Goal: Task Accomplishment & Management: Complete application form

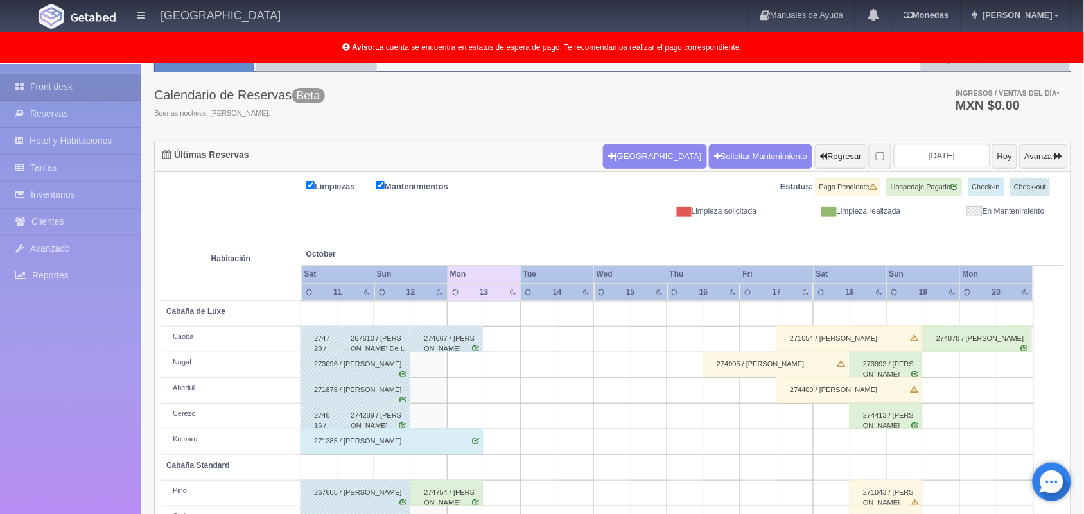
scroll to position [178, 0]
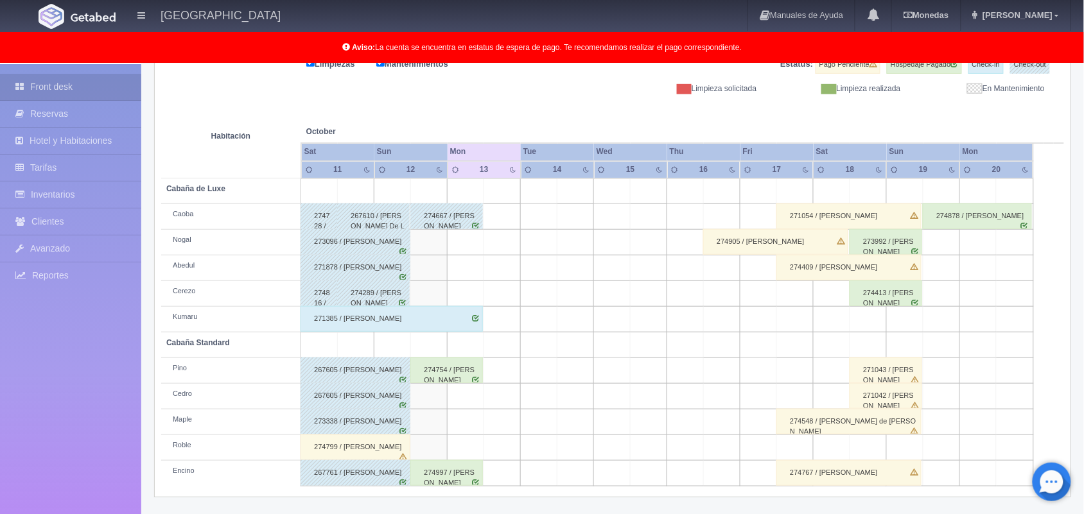
click at [456, 316] on div "271385 / [PERSON_NAME]" at bounding box center [391, 319] width 182 height 26
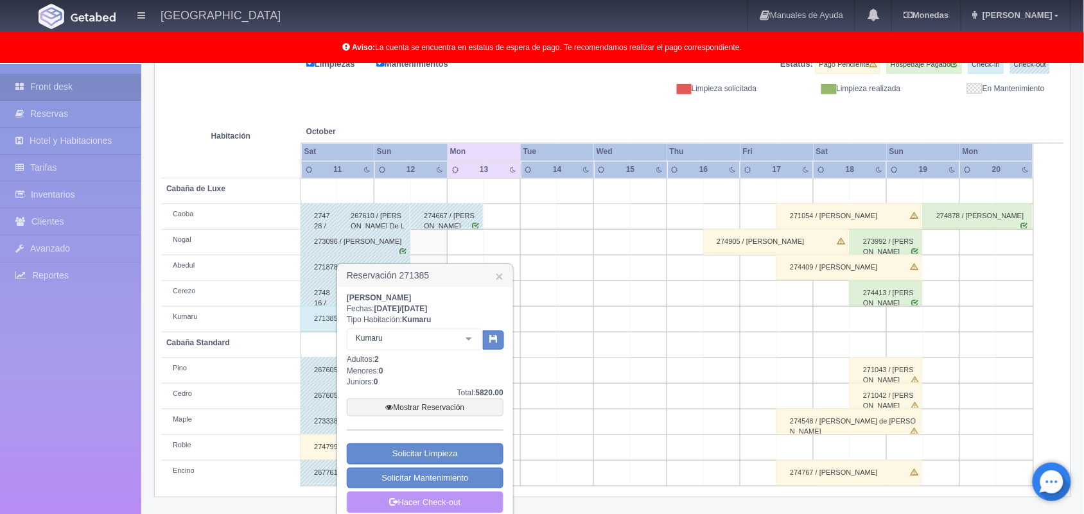
click at [458, 510] on link "Hacer Check-out" at bounding box center [425, 503] width 157 height 22
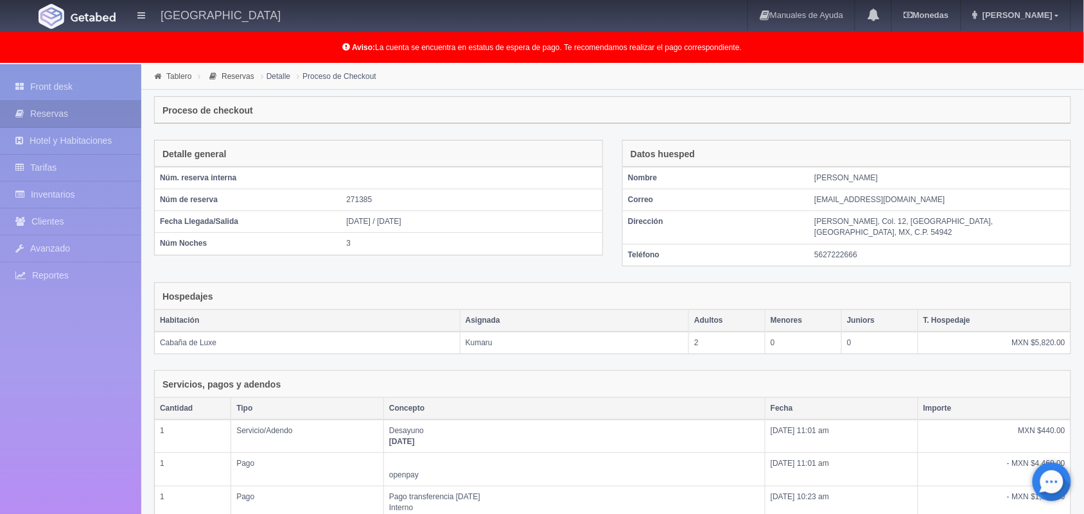
scroll to position [206, 0]
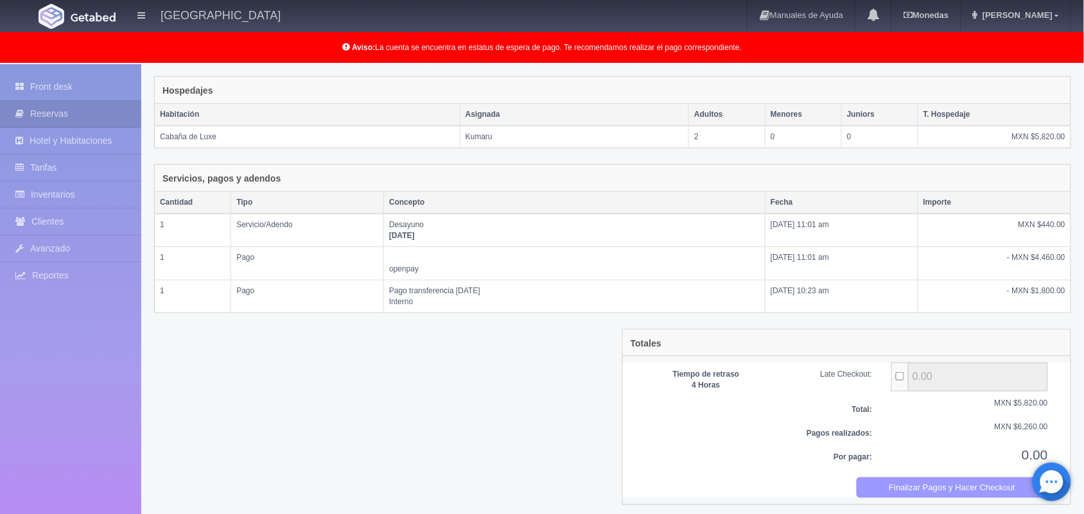
click at [939, 483] on button "Finalizar Pagos y Hacer Checkout" at bounding box center [952, 488] width 192 height 21
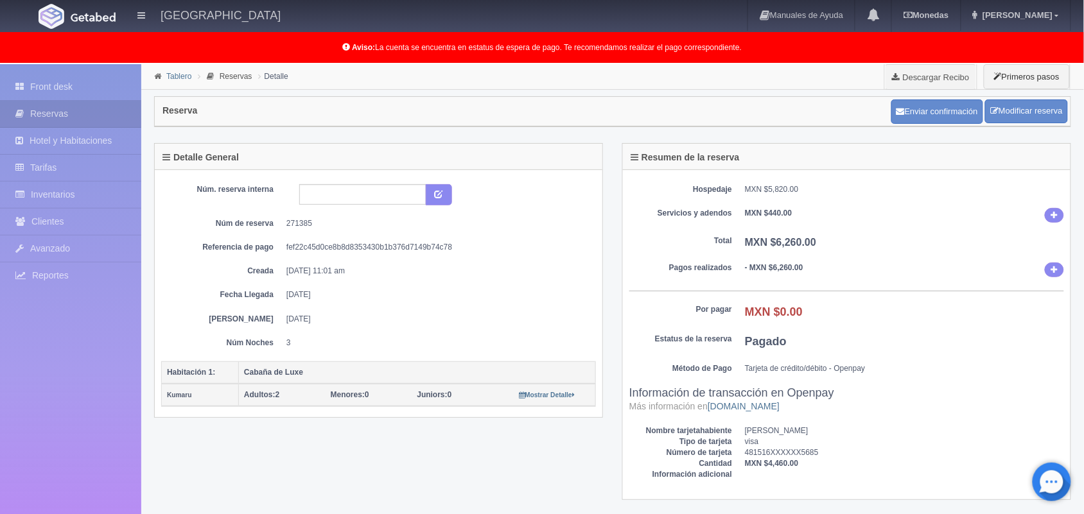
click at [174, 75] on link "Tablero" at bounding box center [178, 76] width 25 height 9
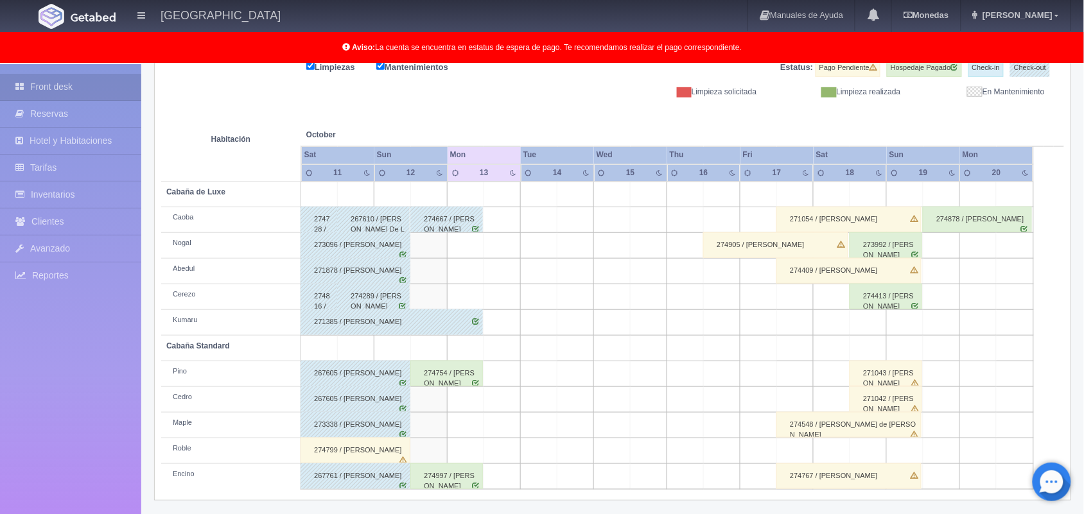
scroll to position [178, 0]
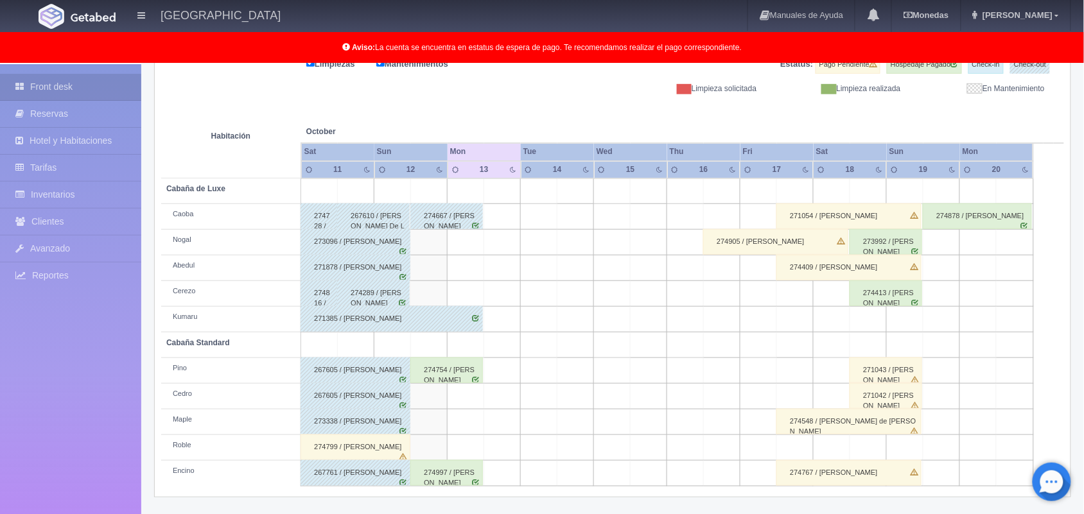
click at [451, 378] on div "274754 / [PERSON_NAME]" at bounding box center [446, 371] width 73 height 26
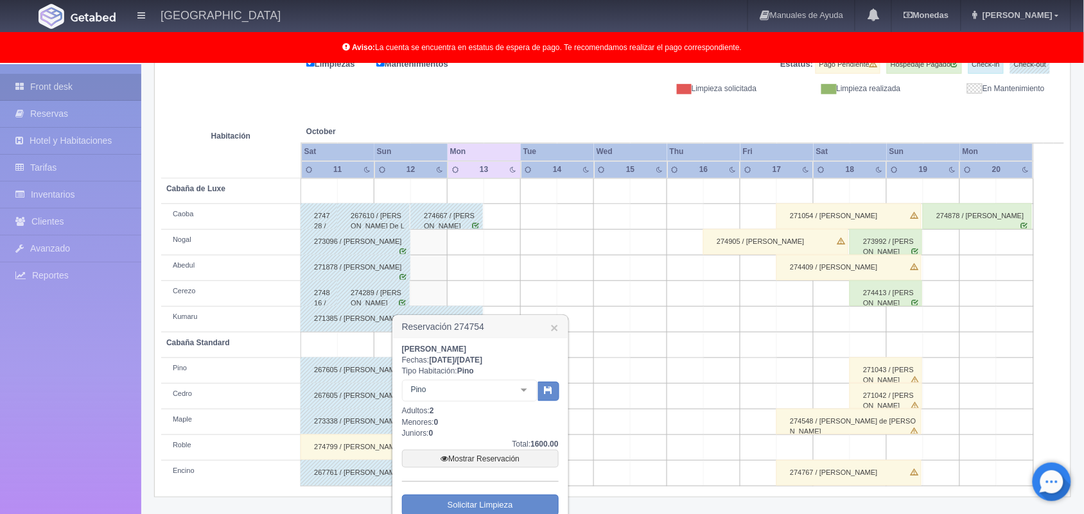
scroll to position [244, 0]
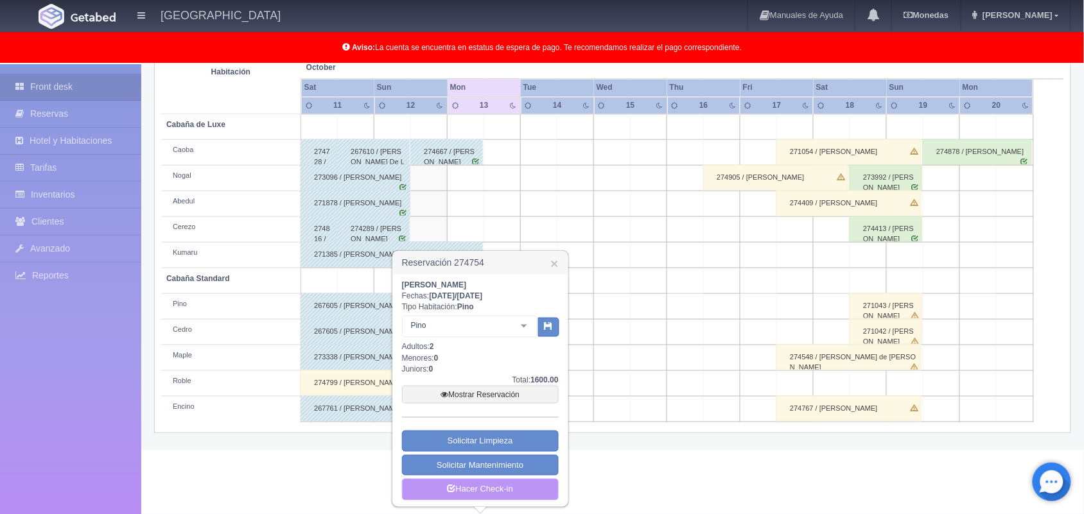
click at [482, 485] on link "Hacer Check-in" at bounding box center [480, 490] width 157 height 22
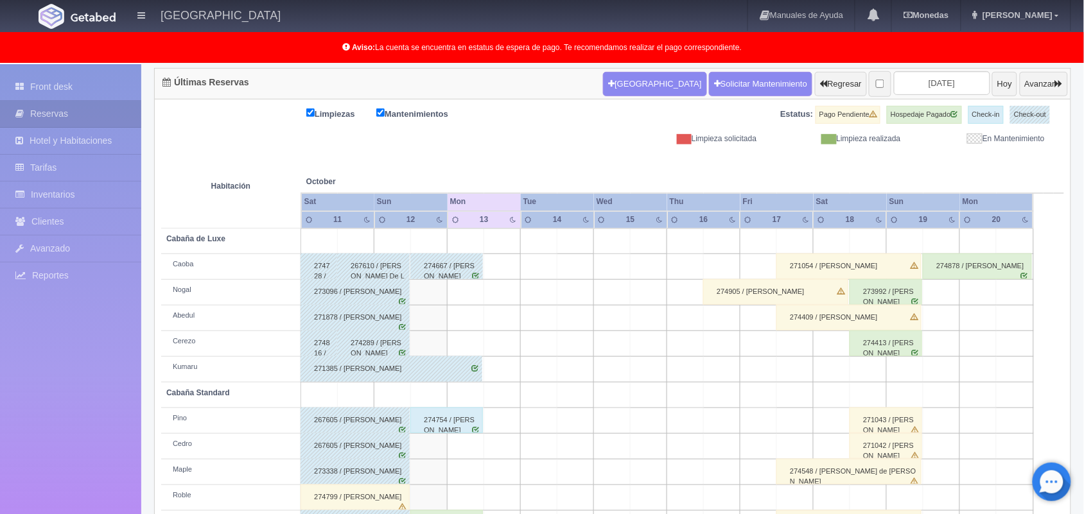
scroll to position [128, 0]
click at [445, 421] on div "274754 / [PERSON_NAME]" at bounding box center [446, 421] width 73 height 26
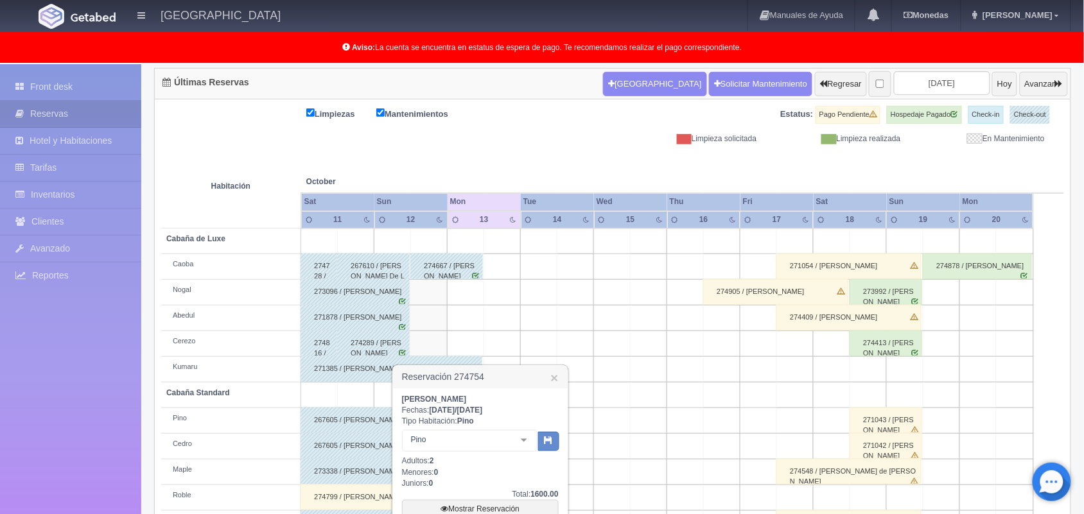
scroll to position [244, 0]
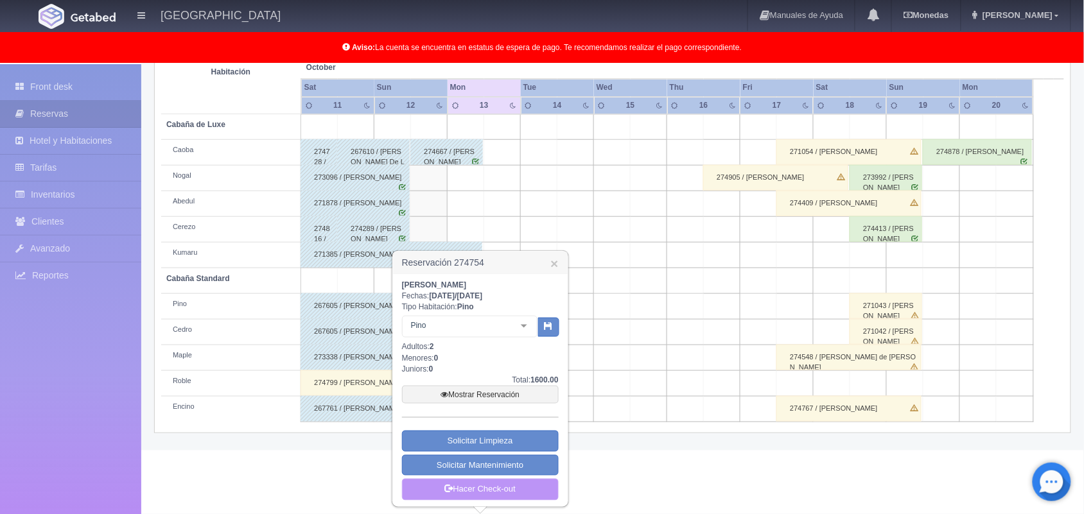
click at [477, 483] on link "Hacer Check-out" at bounding box center [480, 490] width 157 height 22
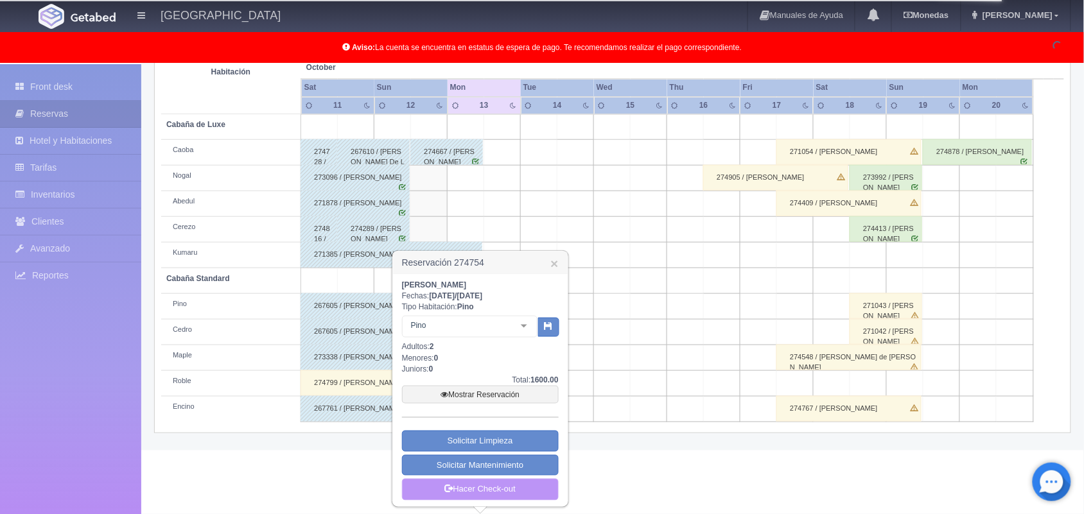
click at [453, 490] on link "Hacer Check-out" at bounding box center [480, 490] width 157 height 22
click at [490, 489] on link "Hacer Check-out" at bounding box center [480, 490] width 157 height 22
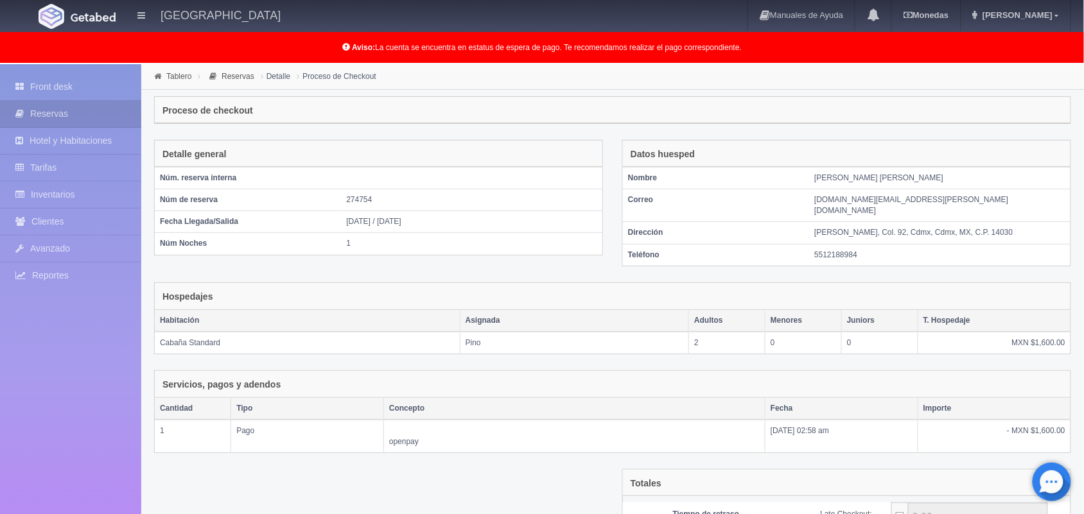
scroll to position [139, 0]
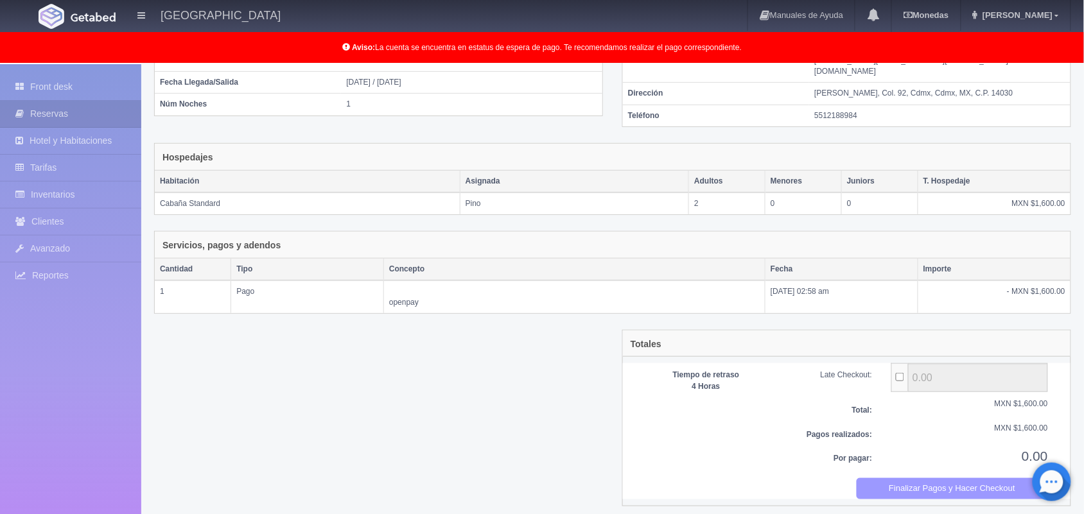
click at [910, 482] on button "Finalizar Pagos y Hacer Checkout" at bounding box center [952, 488] width 192 height 21
click at [912, 478] on button "Finalizar Pagos y Hacer Checkout" at bounding box center [952, 488] width 192 height 21
click at [910, 488] on button "Finalizar Pagos y Hacer Checkout" at bounding box center [952, 488] width 192 height 21
click at [941, 482] on button "Finalizar Pagos y Hacer Checkout" at bounding box center [952, 488] width 192 height 21
click at [947, 482] on button "Finalizar Pagos y Hacer Checkout" at bounding box center [952, 488] width 192 height 21
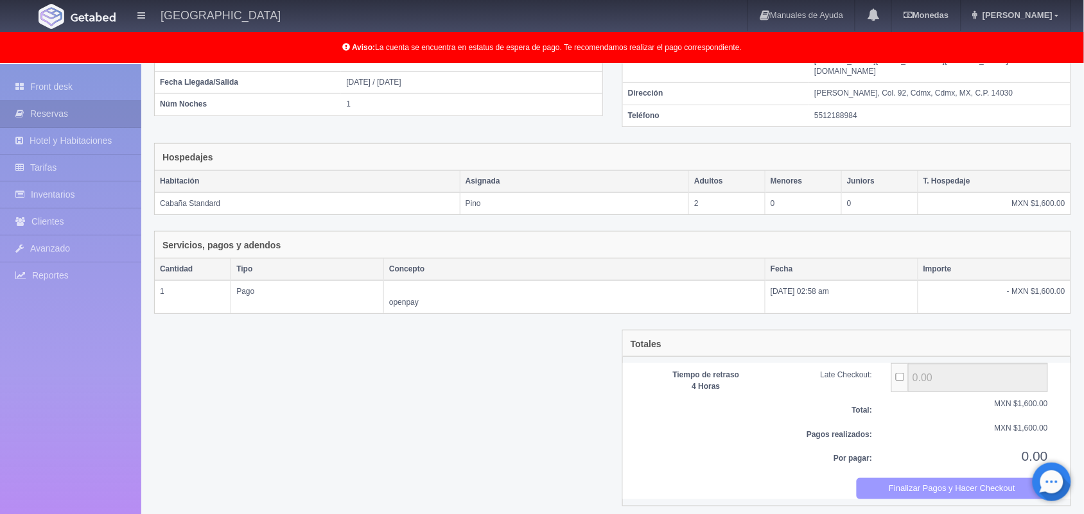
click at [942, 479] on button "Finalizar Pagos y Hacer Checkout" at bounding box center [952, 488] width 192 height 21
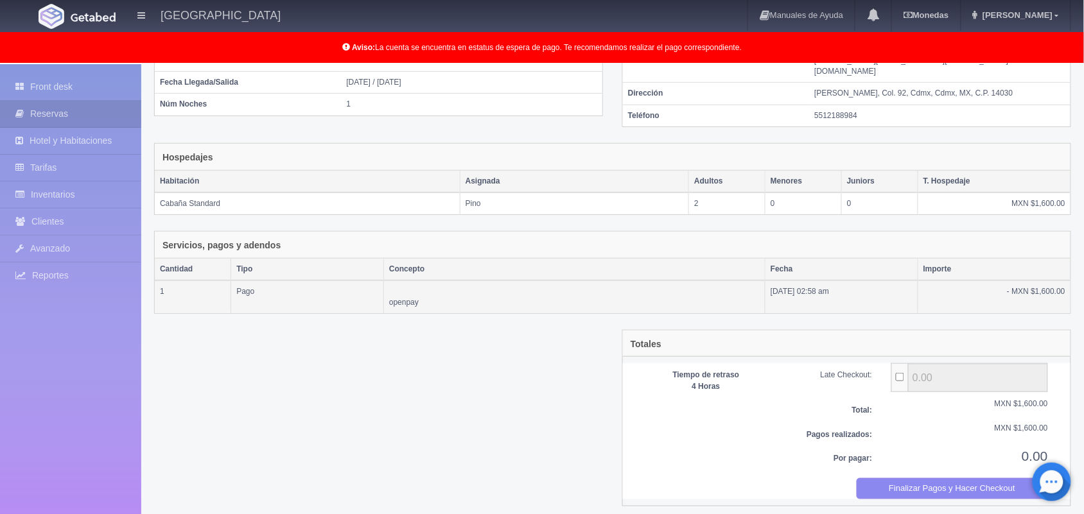
click at [437, 281] on td "openpay" at bounding box center [573, 297] width 381 height 33
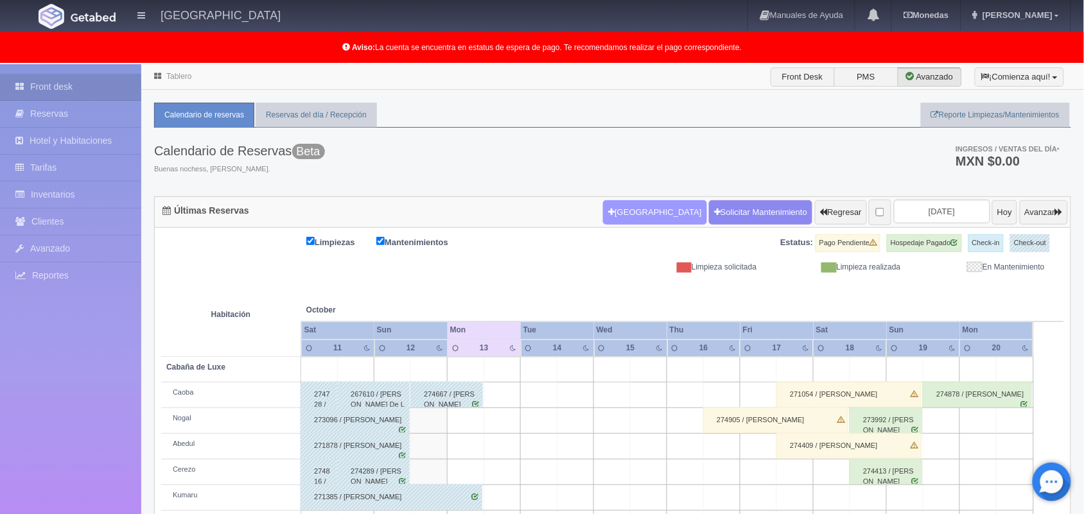
click at [625, 215] on button "Nueva Reserva" at bounding box center [654, 212] width 103 height 24
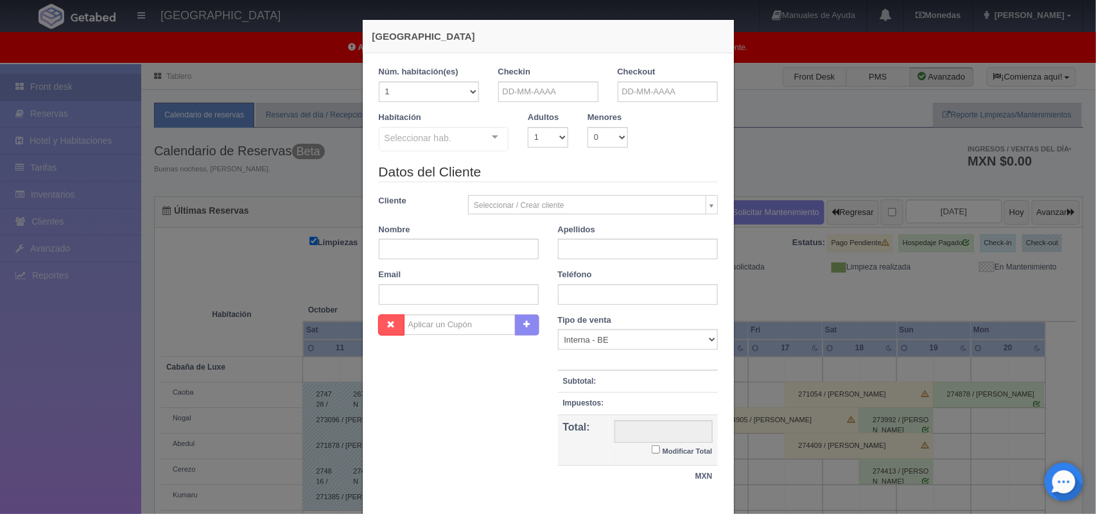
checkbox input "false"
click at [533, 91] on input "text" at bounding box center [548, 92] width 100 height 21
click at [524, 196] on link "13" at bounding box center [521, 191] width 17 height 19
type input "[DATE]"
checkbox input "false"
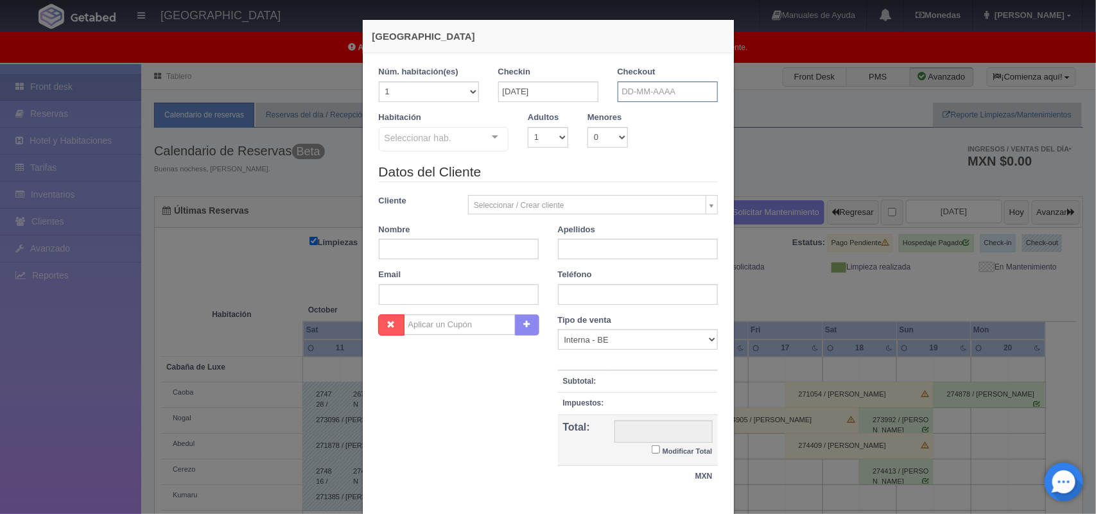
click at [698, 98] on input "text" at bounding box center [668, 92] width 100 height 21
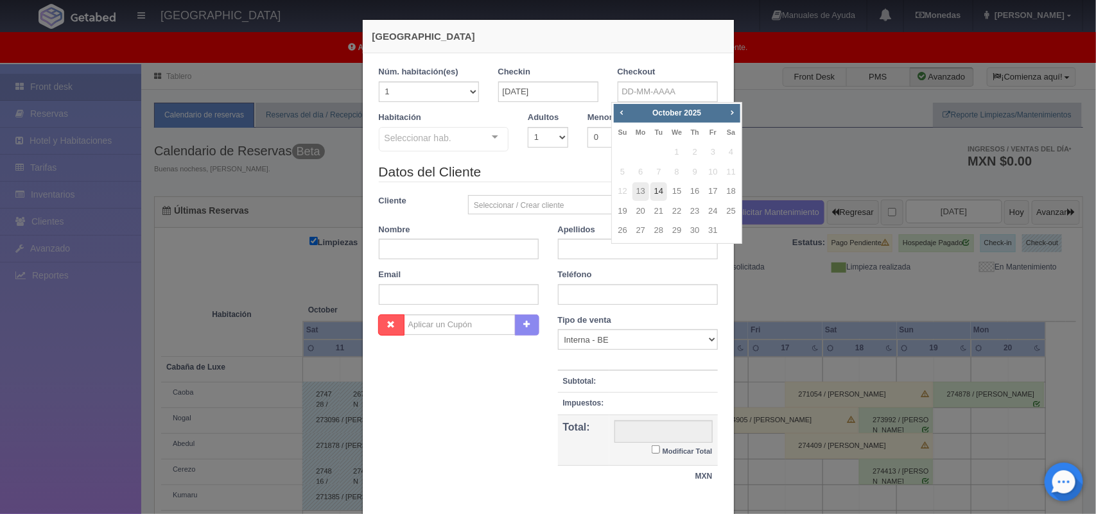
click at [659, 195] on link "14" at bounding box center [658, 191] width 17 height 19
type input "[DATE]"
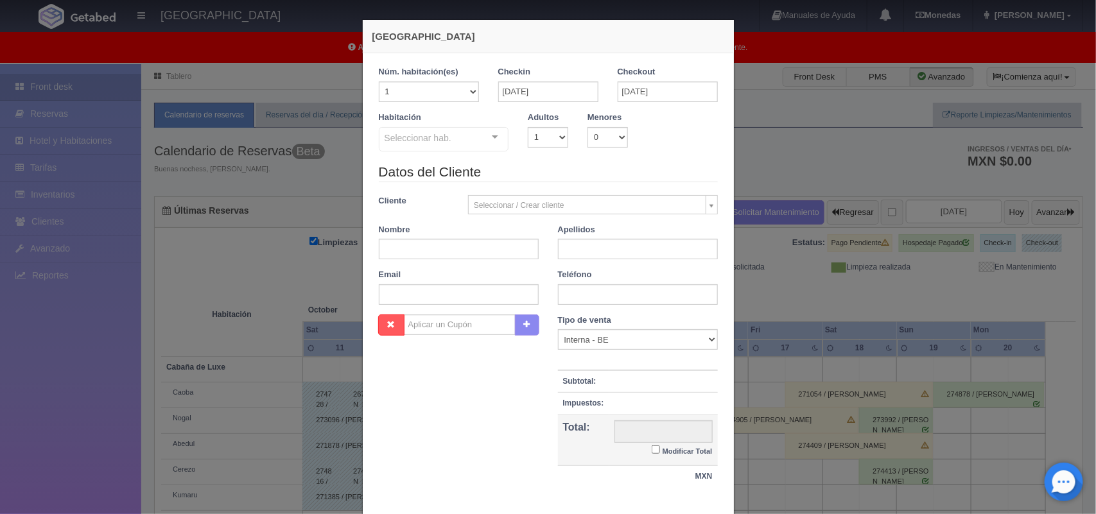
checkbox input "false"
click at [553, 141] on select "1 2 3 4 5 6 7 8 9 10" at bounding box center [548, 137] width 40 height 21
select select "2"
click at [528, 127] on select "1 2 3 4 5 6 7 8 9 10" at bounding box center [548, 137] width 40 height 21
click at [480, 136] on div "No elements found. Consider changing the search query. List is empty." at bounding box center [444, 141] width 130 height 28
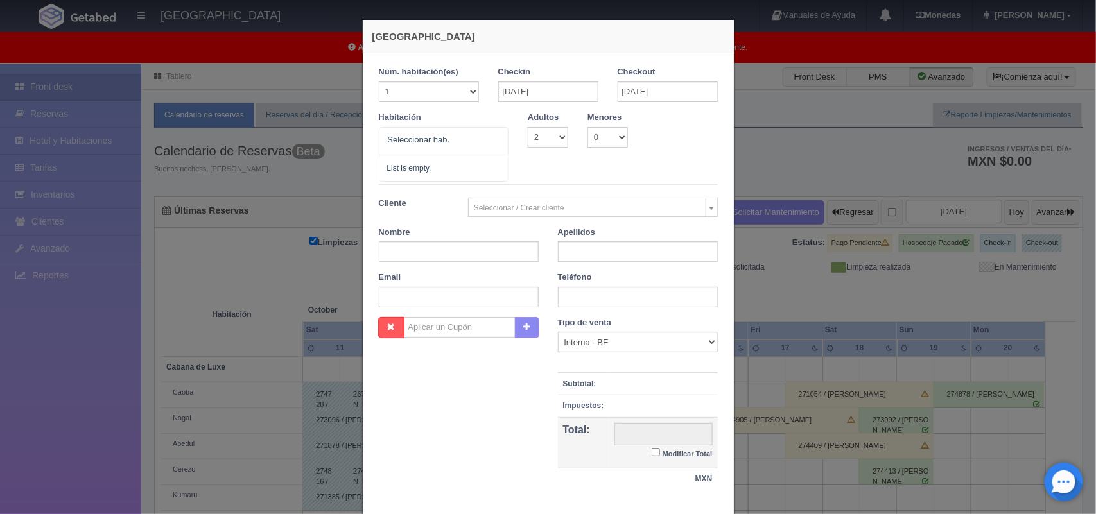
click at [491, 139] on div at bounding box center [495, 137] width 26 height 19
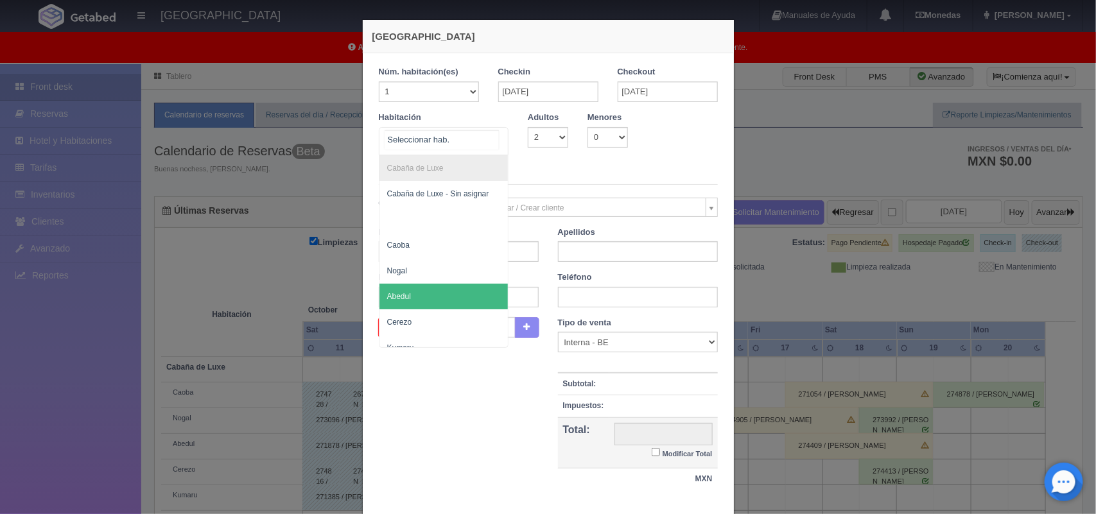
click at [456, 300] on span "Abedul" at bounding box center [443, 297] width 129 height 26
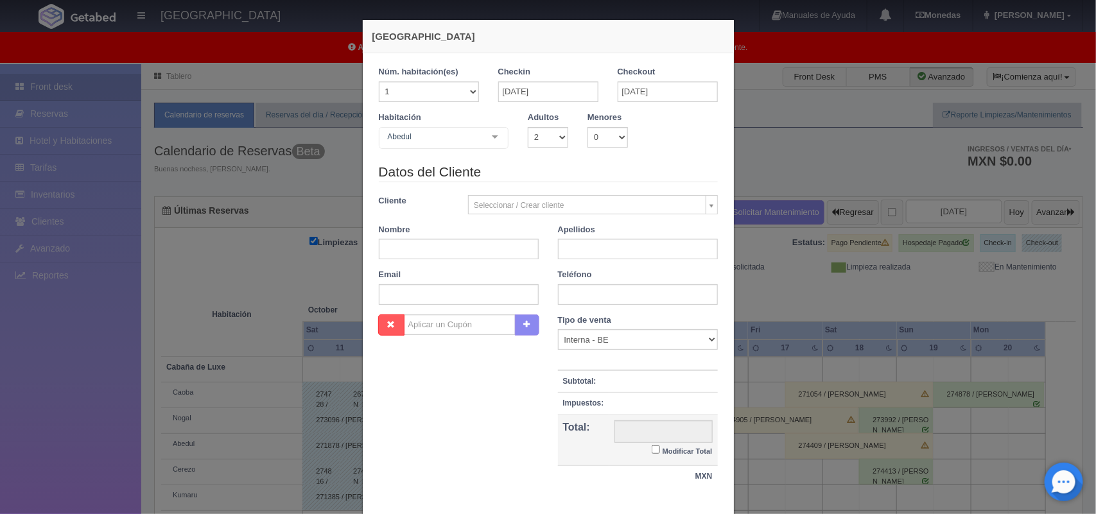
checkbox input "false"
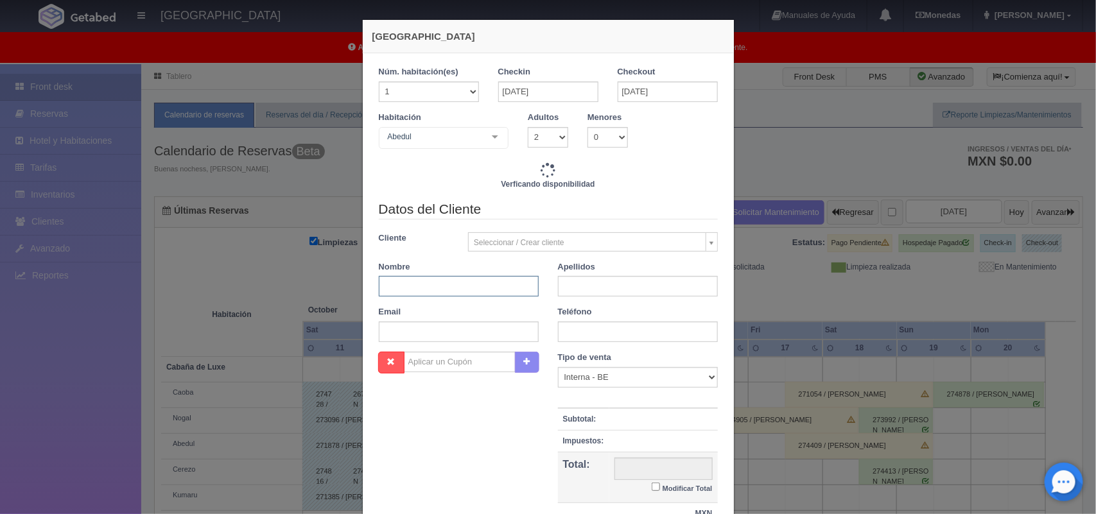
click at [447, 284] on input "text" at bounding box center [459, 286] width 160 height 21
type input "[PERSON_NAME]"
click at [627, 283] on input "text" at bounding box center [638, 286] width 160 height 21
type input "[PERSON_NAME]"
type input "1500.00"
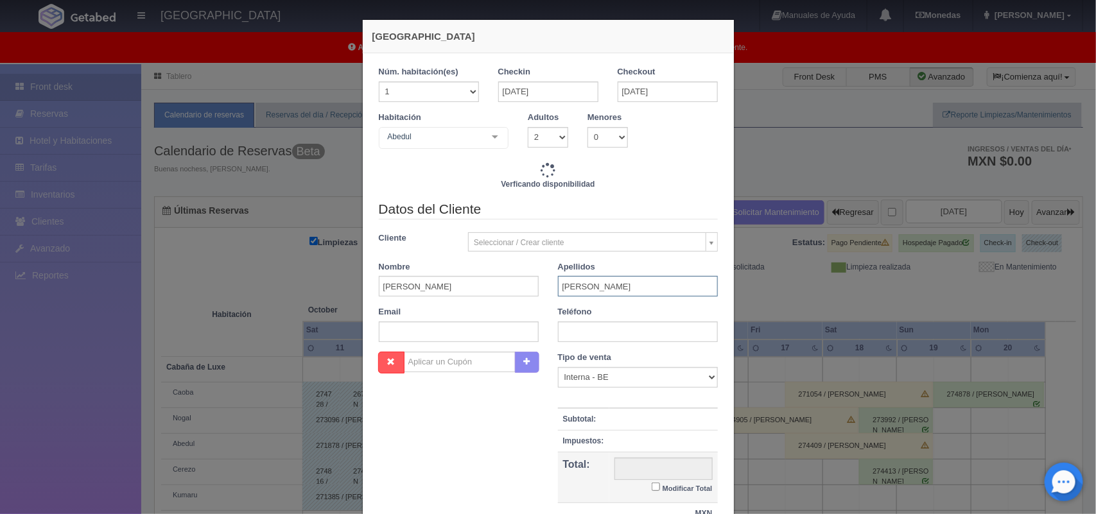
checkbox input "false"
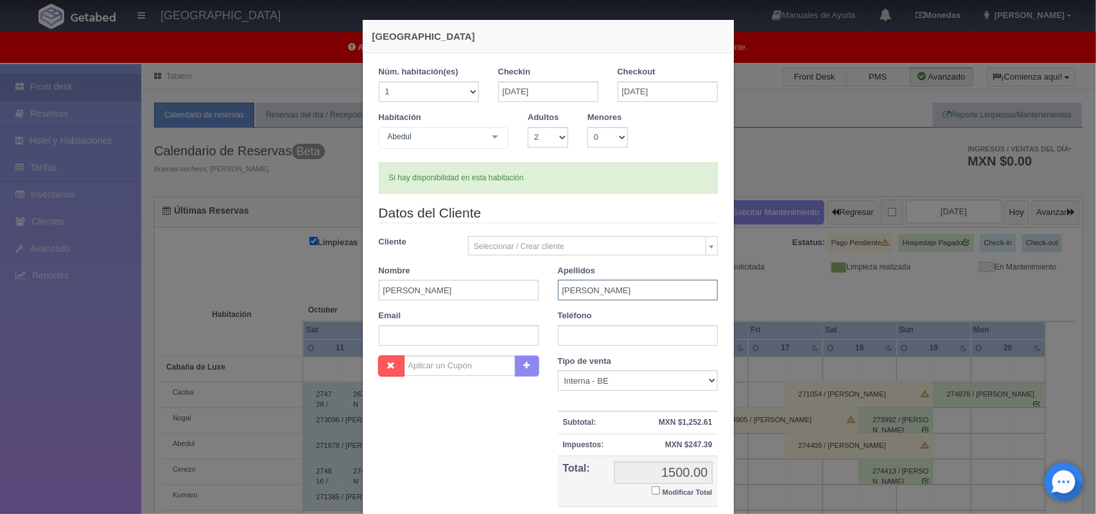
type input "[PERSON_NAME]"
click at [613, 338] on input "text" at bounding box center [638, 336] width 160 height 21
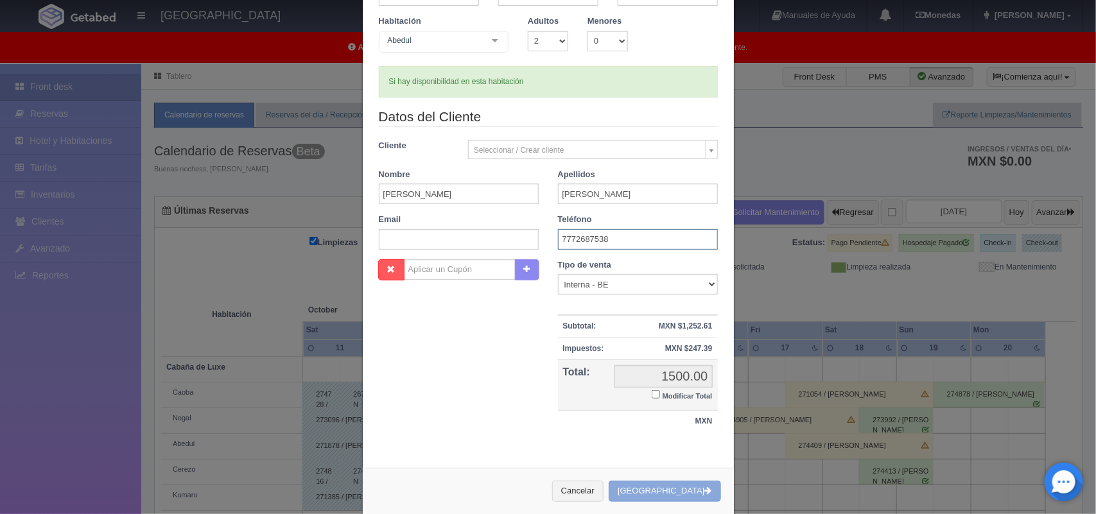
type input "7772687538"
click at [677, 411] on button "Crear Reserva" at bounding box center [665, 491] width 112 height 21
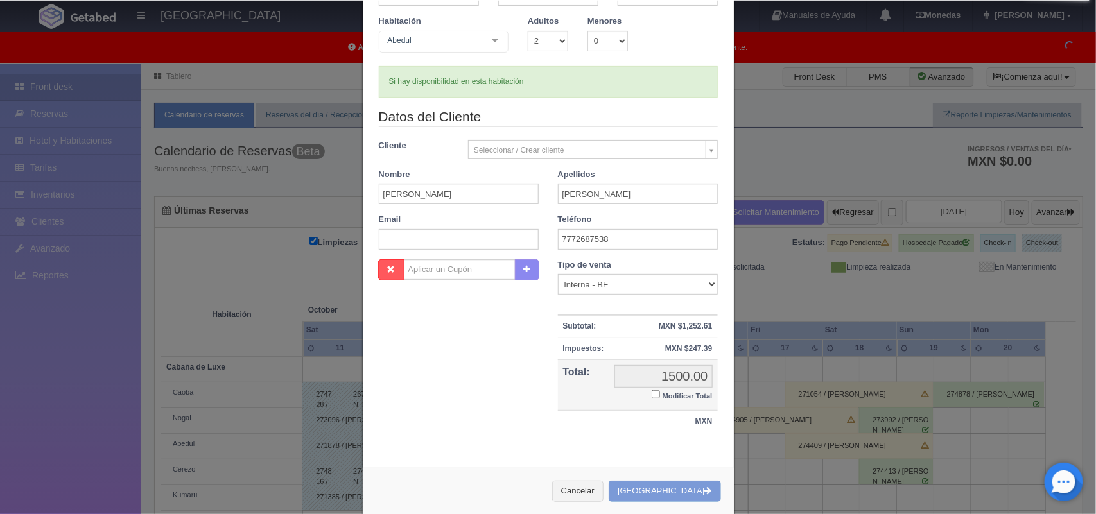
click at [671, 411] on div "Cancelar Crear Reserva" at bounding box center [548, 491] width 371 height 47
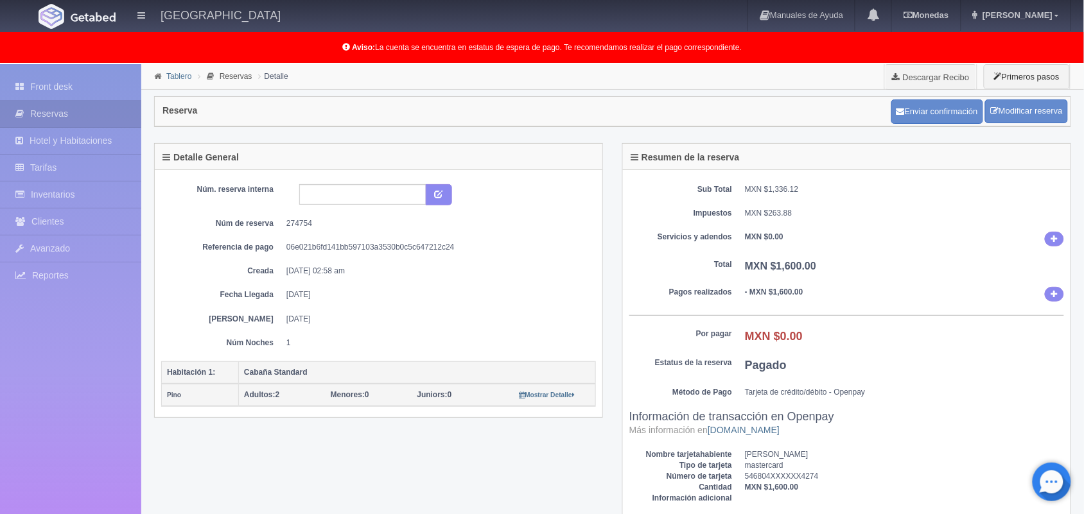
click at [173, 73] on link "Tablero" at bounding box center [178, 76] width 25 height 9
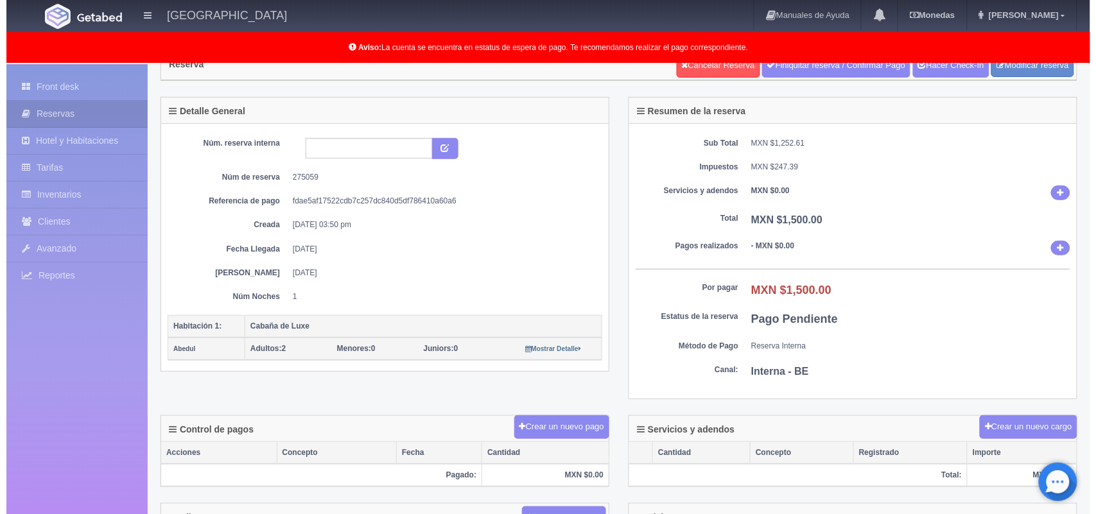
scroll to position [48, 0]
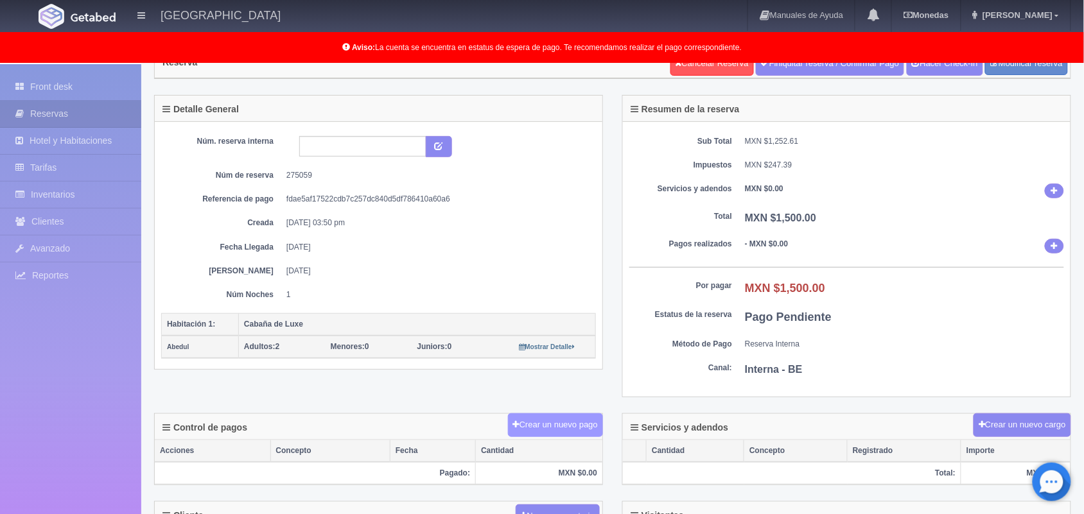
click at [537, 434] on button "Crear un nuevo pago" at bounding box center [555, 425] width 95 height 24
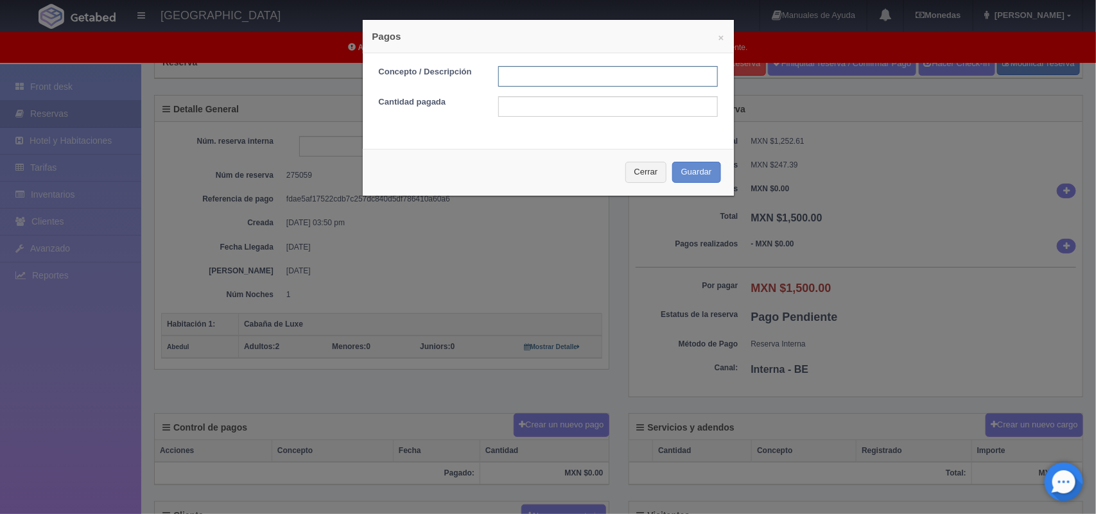
click at [514, 71] on input "text" at bounding box center [608, 76] width 220 height 21
type input "pago con tarjeta [DATE]"
click at [592, 101] on input "text" at bounding box center [608, 106] width 220 height 21
type input "1500.00"
click at [701, 172] on button "Guardar" at bounding box center [696, 172] width 49 height 21
